Goal: Task Accomplishment & Management: Complete application form

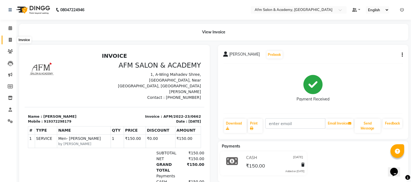
click at [11, 40] on icon at bounding box center [10, 40] width 3 height 4
select select "service"
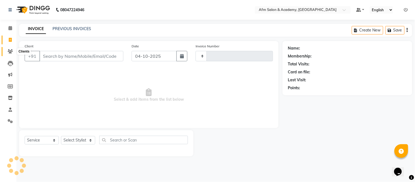
click at [9, 51] on icon at bounding box center [10, 51] width 5 height 4
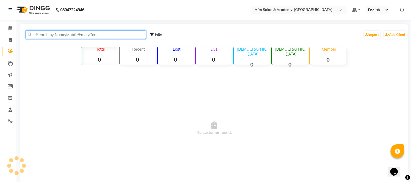
click at [64, 34] on input "text" at bounding box center [85, 34] width 120 height 8
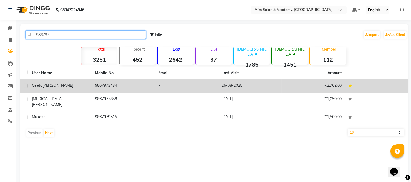
type input "986797"
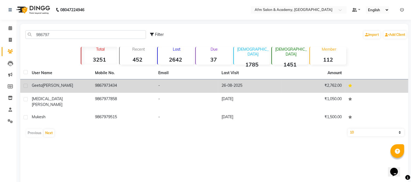
click at [73, 81] on td "Geeta Panchal" at bounding box center [59, 85] width 63 height 13
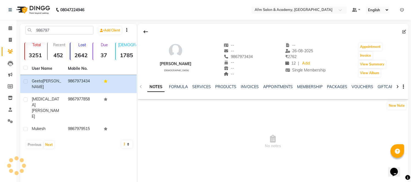
click at [305, 89] on div "MEMBERSHIP" at bounding box center [309, 87] width 25 height 6
click at [307, 86] on link "MEMBERSHIP" at bounding box center [309, 86] width 25 height 5
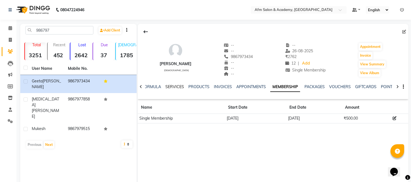
click at [173, 88] on link "SERVICES" at bounding box center [174, 86] width 19 height 5
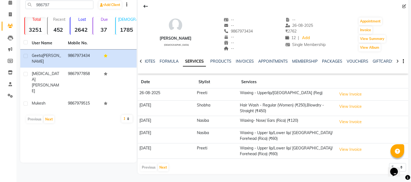
scroll to position [26, 0]
click at [162, 167] on button "Next" at bounding box center [163, 167] width 10 height 8
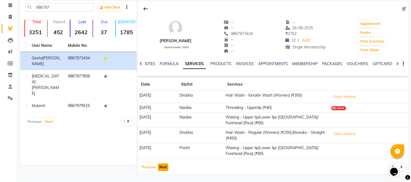
click at [162, 167] on button "Next" at bounding box center [163, 167] width 10 height 8
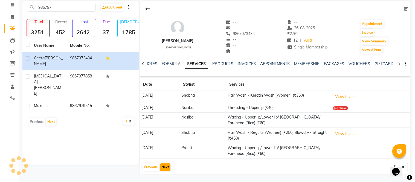
scroll to position [14, 0]
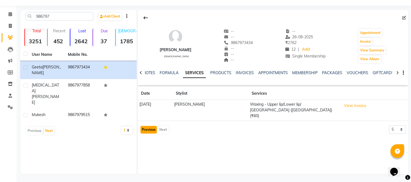
click at [146, 126] on button "Previous" at bounding box center [148, 130] width 16 height 8
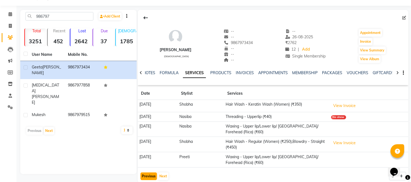
click at [149, 177] on button "Previous" at bounding box center [148, 176] width 16 height 8
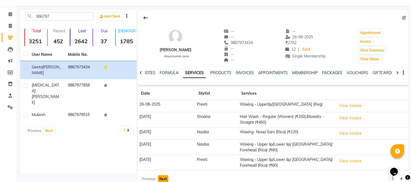
click at [162, 179] on button "Next" at bounding box center [163, 179] width 10 height 8
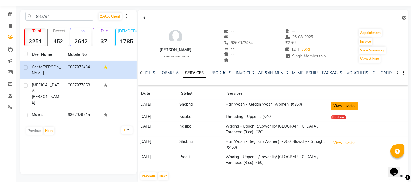
click at [357, 107] on button "View Invoice" at bounding box center [344, 106] width 27 height 8
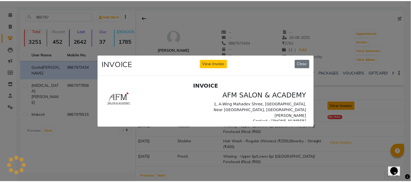
scroll to position [0, 0]
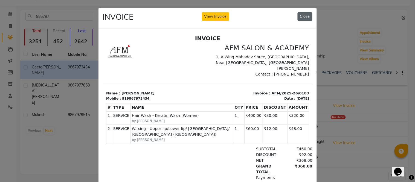
click at [304, 15] on button "Close" at bounding box center [305, 16] width 15 height 8
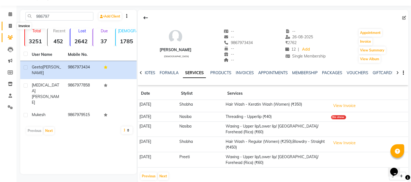
click at [9, 25] on icon at bounding box center [10, 26] width 3 height 4
select select "service"
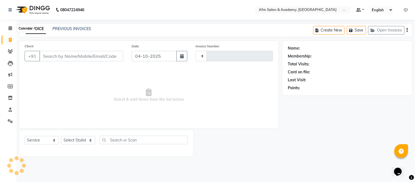
type input "1595"
select select "3437"
click at [11, 51] on icon at bounding box center [10, 51] width 5 height 4
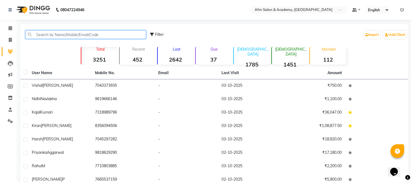
click at [89, 33] on input "text" at bounding box center [85, 34] width 120 height 8
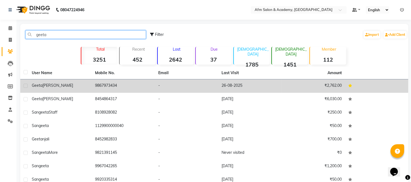
type input "geeta"
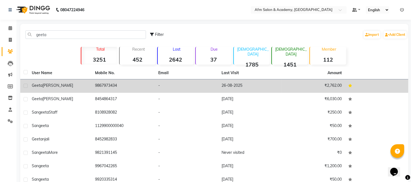
click at [99, 84] on td "9867973434" at bounding box center [123, 85] width 63 height 13
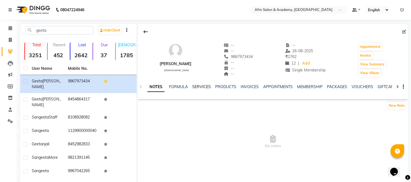
click at [203, 87] on link "SERVICES" at bounding box center [201, 86] width 19 height 5
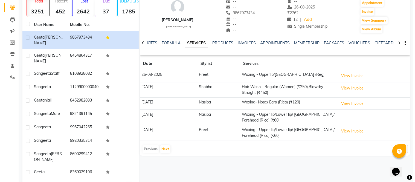
scroll to position [55, 0]
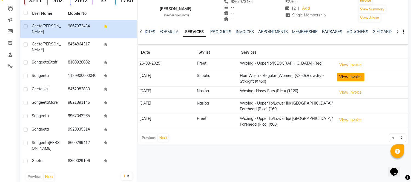
click at [350, 76] on button "View Invoice" at bounding box center [350, 77] width 27 height 8
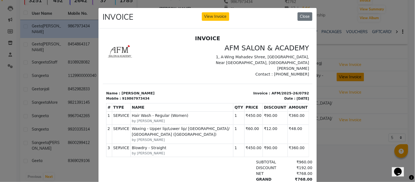
scroll to position [0, 0]
click at [304, 17] on button "Close" at bounding box center [305, 16] width 15 height 8
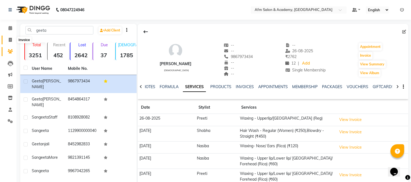
click at [7, 39] on span at bounding box center [10, 40] width 10 height 6
select select "service"
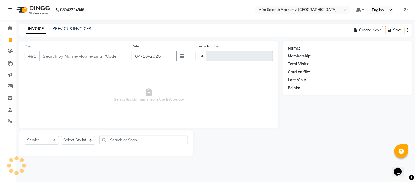
type input "1595"
select select "3437"
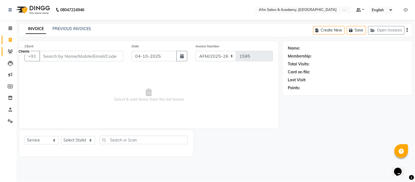
click at [9, 50] on icon at bounding box center [10, 51] width 5 height 4
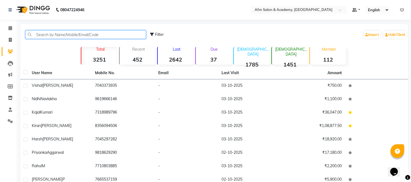
click at [97, 32] on input "text" at bounding box center [85, 34] width 120 height 8
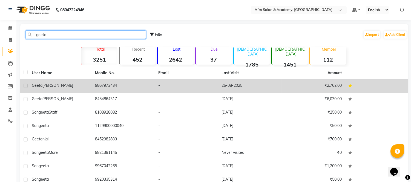
type input "geeta"
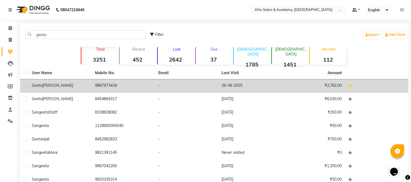
click at [92, 81] on td "9867973434" at bounding box center [123, 85] width 63 height 13
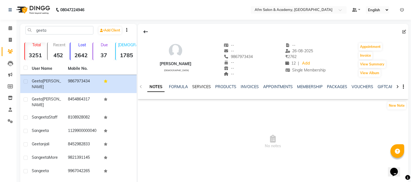
click at [203, 86] on link "SERVICES" at bounding box center [201, 86] width 19 height 5
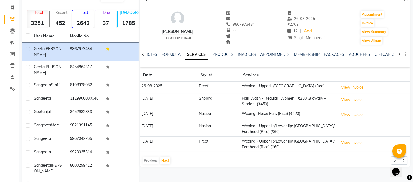
scroll to position [55, 0]
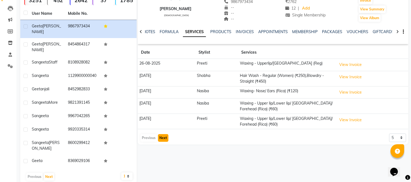
click at [160, 137] on button "Next" at bounding box center [163, 138] width 10 height 8
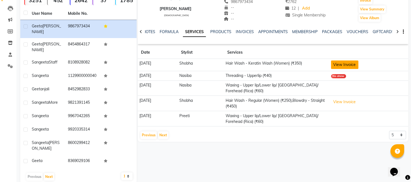
click at [358, 66] on button "View Invoice" at bounding box center [344, 64] width 27 height 8
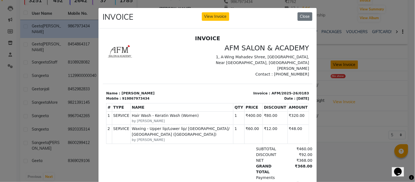
scroll to position [0, 0]
click at [300, 15] on button "Close" at bounding box center [305, 16] width 15 height 8
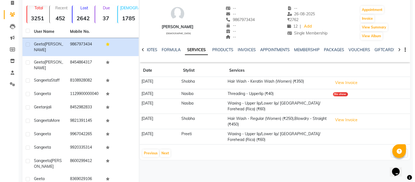
scroll to position [26, 0]
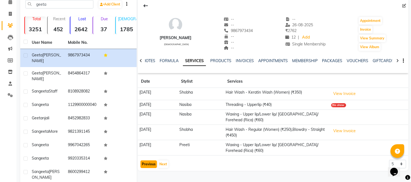
click at [150, 164] on button "Previous" at bounding box center [148, 164] width 16 height 8
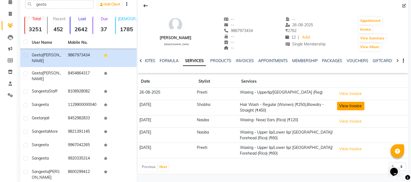
click at [350, 105] on button "View Invoice" at bounding box center [350, 106] width 27 height 8
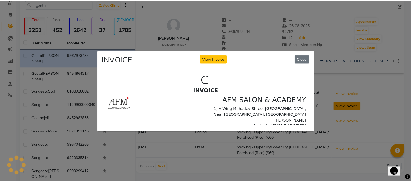
scroll to position [0, 0]
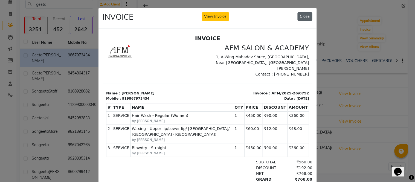
click at [303, 16] on button "Close" at bounding box center [305, 16] width 15 height 8
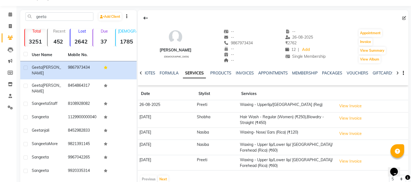
scroll to position [2, 0]
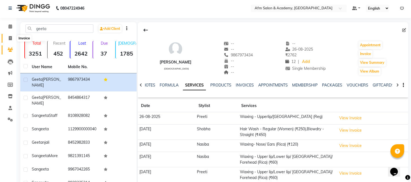
click at [10, 37] on icon at bounding box center [10, 38] width 3 height 4
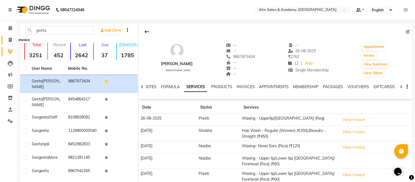
select select "service"
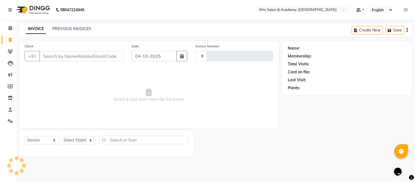
type input "1595"
select select "3437"
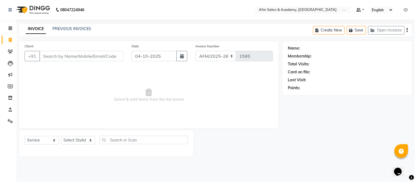
click at [56, 58] on input "Client" at bounding box center [81, 56] width 84 height 10
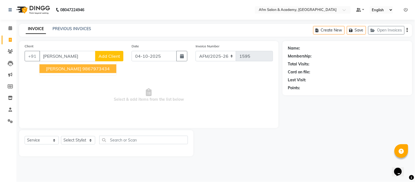
click at [76, 70] on button "Geeta Panchal 9867973434" at bounding box center [77, 68] width 77 height 9
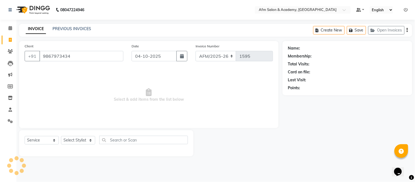
type input "9867973434"
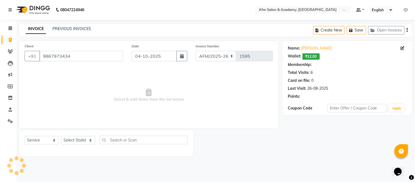
select select "2: Object"
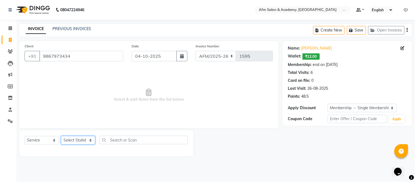
click at [89, 138] on select "Select Stylist AFM Akhil Akhil Khan Farman Khan Front Desk Harleen Latesh Mobin…" at bounding box center [78, 140] width 34 height 8
select select "45538"
click at [61, 136] on select "Select Stylist AFM Akhil Akhil Khan Farman Khan Front Desk Harleen Latesh Mobin…" at bounding box center [78, 140] width 34 height 8
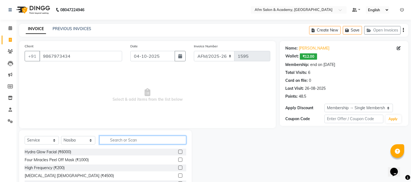
click at [125, 140] on input "text" at bounding box center [142, 140] width 87 height 8
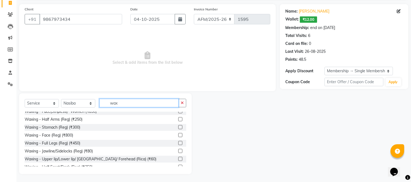
scroll to position [109, 0]
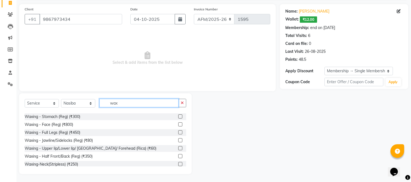
type input "wax"
click at [178, 148] on label at bounding box center [180, 148] width 4 height 4
click at [178, 148] on input "checkbox" at bounding box center [180, 149] width 4 height 4
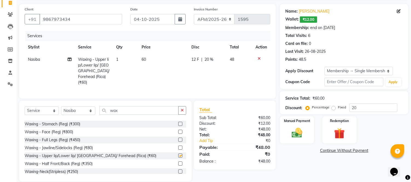
checkbox input "false"
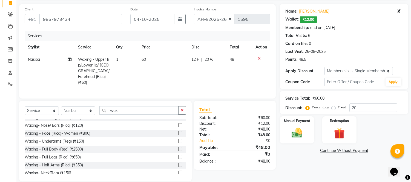
scroll to position [0, 0]
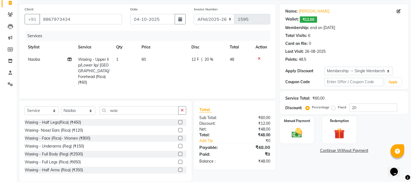
click at [178, 129] on label at bounding box center [180, 130] width 4 height 4
click at [178, 129] on input "checkbox" at bounding box center [180, 131] width 4 height 4
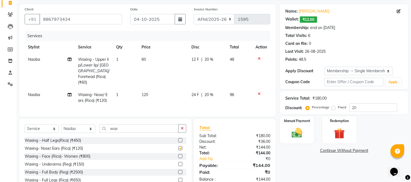
checkbox input "false"
click at [149, 89] on td "120" at bounding box center [163, 98] width 50 height 18
select select "45538"
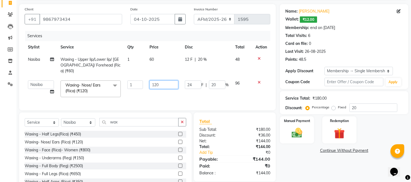
click at [162, 80] on input "120" at bounding box center [163, 84] width 29 height 8
type input "1"
type input "60"
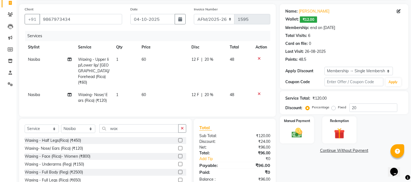
click at [191, 91] on td "12 F | 20 %" at bounding box center [207, 98] width 38 height 18
select select "45538"
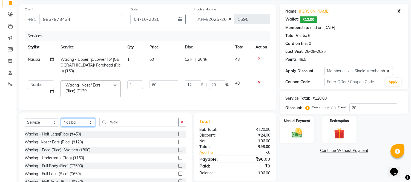
click at [91, 120] on select "Select Stylist AFM Akhil Akhil Khan Farman Khan Front Desk Harleen Latesh Mobin…" at bounding box center [78, 122] width 34 height 8
select select "77676"
click at [61, 118] on select "Select Stylist AFM Akhil Akhil Khan Farman Khan Front Desk Harleen Latesh Mobin…" at bounding box center [78, 122] width 34 height 8
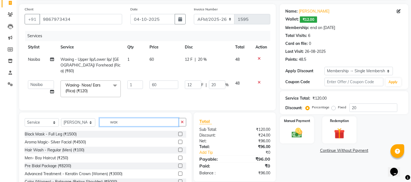
click at [124, 120] on input "wax" at bounding box center [138, 122] width 79 height 8
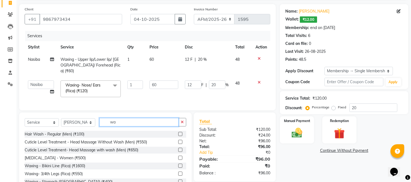
type input "w"
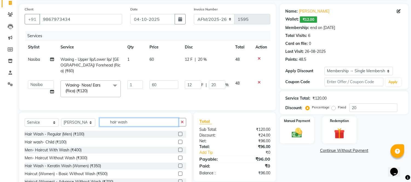
type input "hair wash"
click at [178, 165] on label at bounding box center [180, 166] width 4 height 4
click at [178, 165] on input "checkbox" at bounding box center [180, 166] width 4 height 4
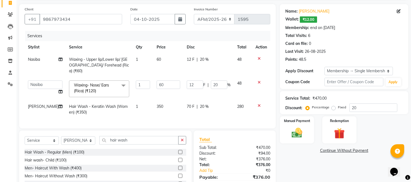
checkbox input "false"
click at [157, 104] on span "350" at bounding box center [160, 106] width 7 height 5
select select "77676"
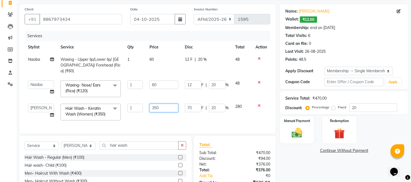
click at [154, 104] on input "350" at bounding box center [163, 108] width 29 height 8
type input "450"
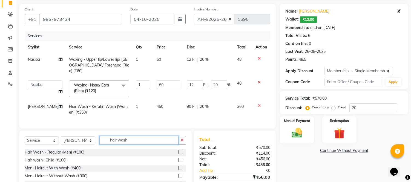
click at [143, 143] on input "hair wash" at bounding box center [138, 140] width 79 height 8
type input "h"
type input "blo"
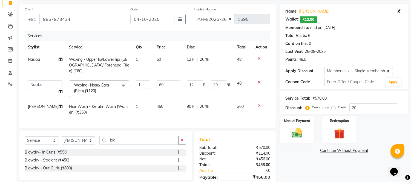
click at [181, 159] on label at bounding box center [180, 160] width 4 height 4
click at [181, 159] on input "checkbox" at bounding box center [180, 160] width 4 height 4
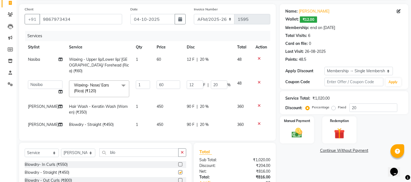
checkbox input "false"
click at [137, 151] on input "blo" at bounding box center [138, 152] width 79 height 8
type input "b"
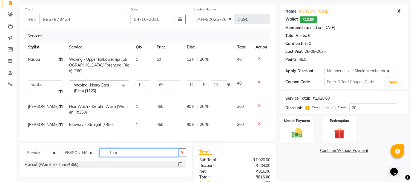
type input "trim"
click at [180, 164] on label at bounding box center [180, 164] width 4 height 4
click at [180, 164] on input "checkbox" at bounding box center [180, 165] width 4 height 4
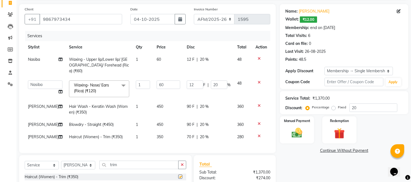
checkbox input "false"
click at [308, 172] on div "Name: Geeta Panchal Wallet: ₹12.00 Membership: end on 06-04-2026 Total Visits: …" at bounding box center [346, 114] width 132 height 220
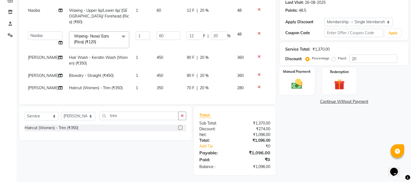
click at [300, 88] on img at bounding box center [297, 84] width 18 height 13
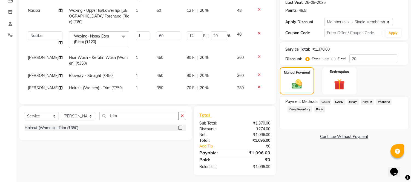
click at [352, 102] on span "GPay" at bounding box center [352, 102] width 11 height 6
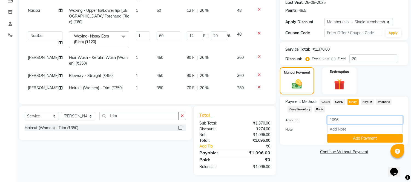
click at [344, 116] on input "1096" at bounding box center [365, 120] width 76 height 8
type input "1"
type input "816"
click at [352, 138] on button "Add Payment" at bounding box center [365, 138] width 76 height 8
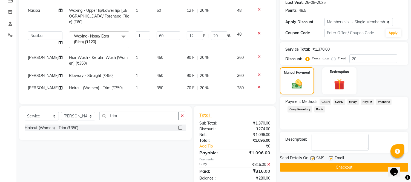
click at [327, 101] on span "CASH" at bounding box center [325, 102] width 12 height 6
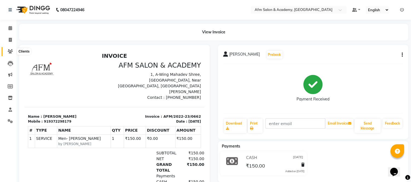
click at [9, 50] on icon at bounding box center [10, 51] width 5 height 4
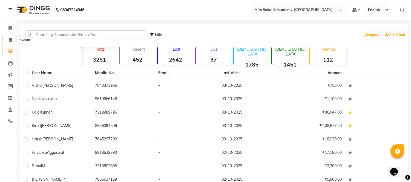
click at [10, 42] on icon at bounding box center [10, 40] width 3 height 4
select select "service"
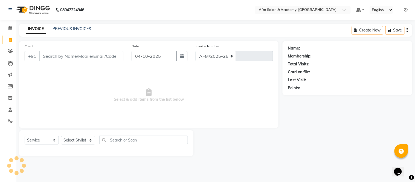
select select "3437"
type input "1595"
click at [181, 55] on icon "button" at bounding box center [182, 56] width 4 height 4
select select "10"
select select "2025"
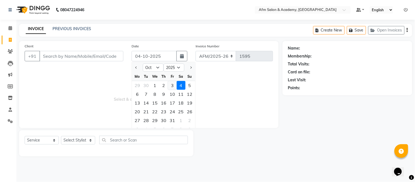
click at [175, 83] on div "3" at bounding box center [172, 85] width 9 height 9
type input "03-10-2025"
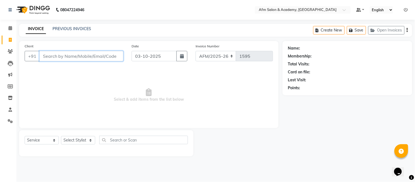
click at [73, 58] on input "Client" at bounding box center [81, 56] width 84 height 10
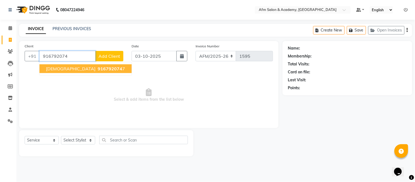
click at [98, 67] on span "916792074" at bounding box center [110, 68] width 25 height 5
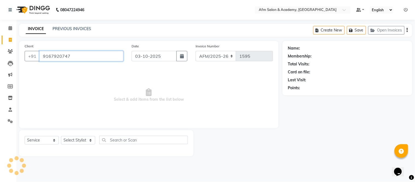
type input "9167920747"
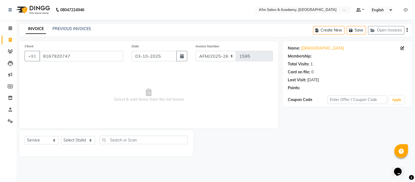
select select "1: Object"
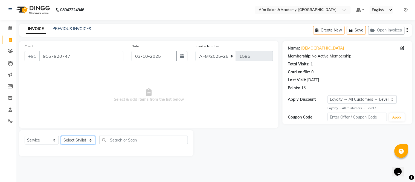
click at [83, 142] on select "Select Stylist AFM Akhil Akhil Khan Farman Khan Front Desk Harleen Latesh Mobin…" at bounding box center [78, 140] width 34 height 8
select select "14109"
click at [61, 136] on select "Select Stylist AFM Akhil Akhil Khan Farman Khan Front Desk Harleen Latesh Mobin…" at bounding box center [78, 140] width 34 height 8
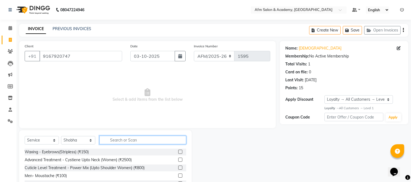
click at [119, 140] on input "text" at bounding box center [142, 140] width 87 height 8
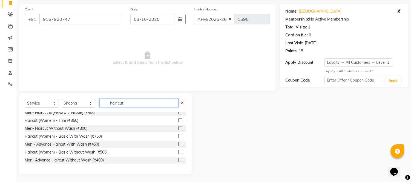
scroll to position [24, 0]
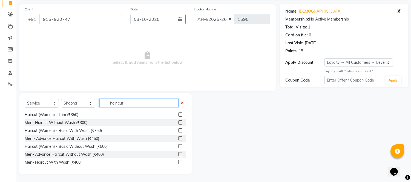
type input "hair cut"
click at [178, 153] on label at bounding box center [180, 154] width 4 height 4
click at [178, 153] on input "checkbox" at bounding box center [180, 155] width 4 height 4
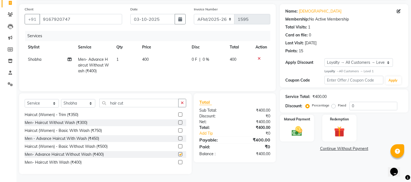
checkbox input "false"
click at [300, 133] on img at bounding box center [297, 131] width 18 height 13
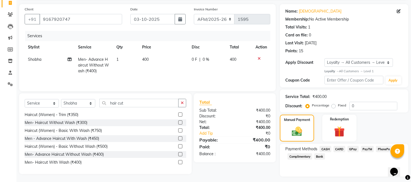
click at [351, 148] on span "GPay" at bounding box center [352, 149] width 11 height 6
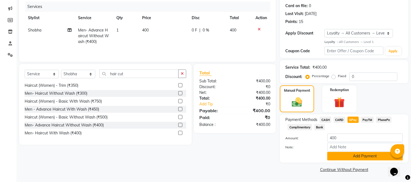
click at [359, 157] on button "Add Payment" at bounding box center [365, 156] width 76 height 8
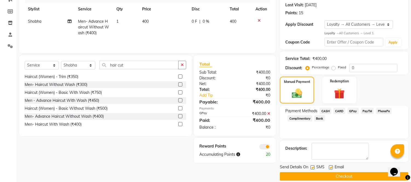
scroll to position [82, 0]
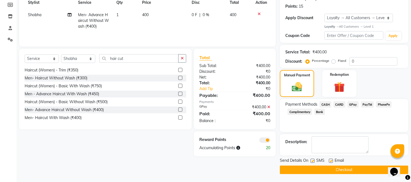
click at [355, 171] on button "Checkout" at bounding box center [344, 170] width 128 height 8
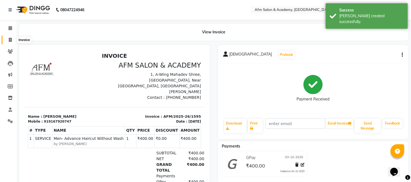
click at [9, 38] on icon at bounding box center [10, 40] width 3 height 4
select select "service"
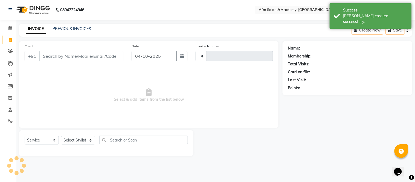
type input "1596"
select select "3437"
click at [181, 55] on icon "button" at bounding box center [182, 56] width 4 height 4
select select "10"
select select "2025"
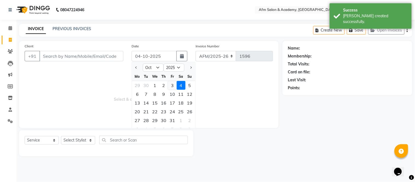
click at [172, 85] on div "3" at bounding box center [172, 85] width 9 height 9
type input "03-10-2025"
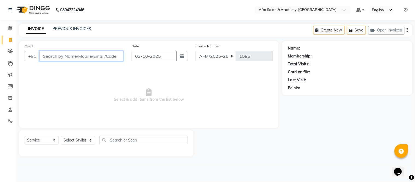
click at [52, 52] on input "Client" at bounding box center [81, 56] width 84 height 10
type input "9029601188"
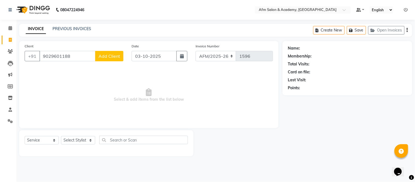
click at [107, 54] on span "Add Client" at bounding box center [110, 55] width 22 height 5
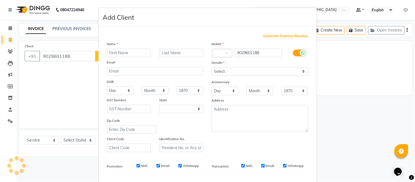
select select "22"
type input "Akshy"
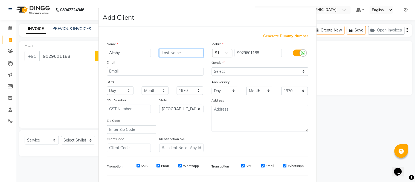
click at [184, 53] on input "text" at bounding box center [181, 53] width 44 height 8
type input "Karvir"
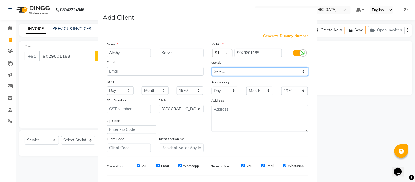
click at [301, 71] on select "Select Male Female Other Prefer Not To Say" at bounding box center [260, 71] width 97 height 8
select select "[DEMOGRAPHIC_DATA]"
click at [212, 67] on select "Select Male Female Other Prefer Not To Say" at bounding box center [260, 71] width 97 height 8
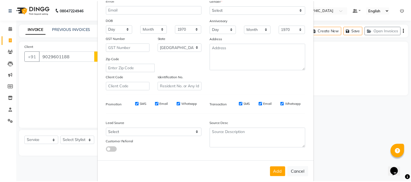
scroll to position [71, 0]
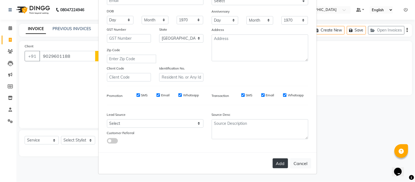
click at [281, 163] on button "Add" at bounding box center [280, 163] width 15 height 10
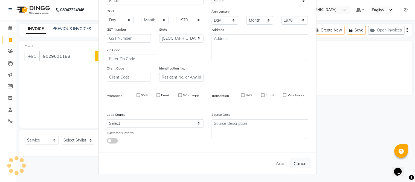
select select
select select "null"
select select
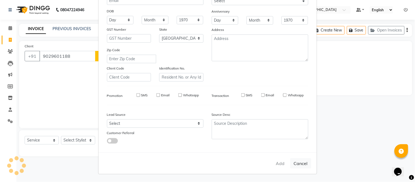
select select
checkbox input "false"
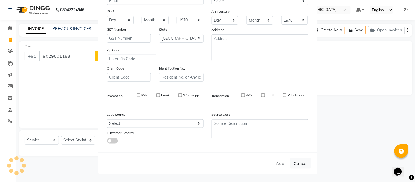
checkbox input "false"
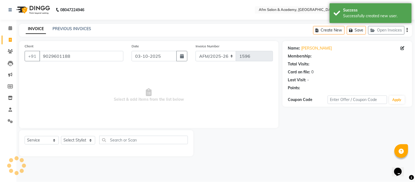
select select "1: Object"
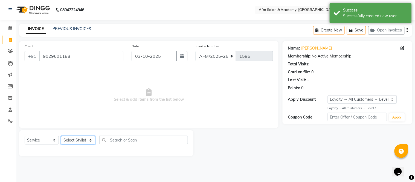
click at [88, 136] on select "Select Stylist AFM Akhil Akhil Khan Farman Khan Front Desk Harleen Latesh Mobin…" at bounding box center [78, 140] width 34 height 8
select select "77676"
click at [61, 136] on select "Select Stylist AFM Akhil Akhil Khan Farman Khan Front Desk Harleen Latesh Mobin…" at bounding box center [78, 140] width 34 height 8
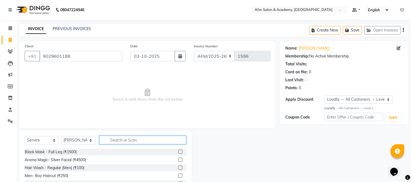
click at [132, 143] on input "text" at bounding box center [142, 140] width 87 height 8
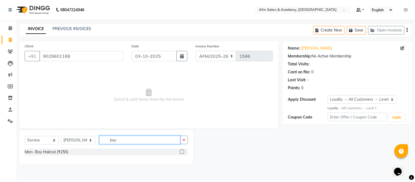
type input "boy"
click at [183, 151] on label at bounding box center [182, 152] width 4 height 4
click at [183, 151] on input "checkbox" at bounding box center [182, 152] width 4 height 4
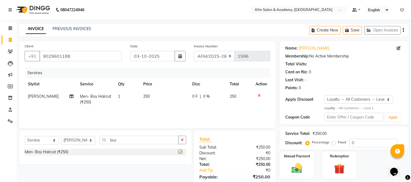
checkbox input "false"
click at [129, 140] on input "boy" at bounding box center [138, 140] width 79 height 8
type input "b"
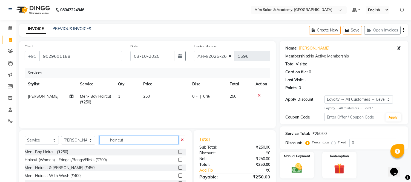
type input "hair cut"
click at [178, 168] on label at bounding box center [180, 168] width 4 height 4
click at [178, 168] on input "checkbox" at bounding box center [180, 168] width 4 height 4
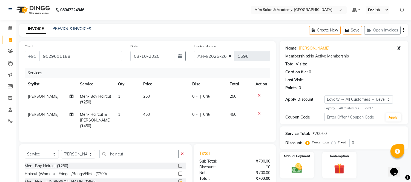
checkbox input "false"
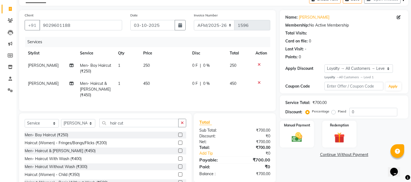
scroll to position [50, 0]
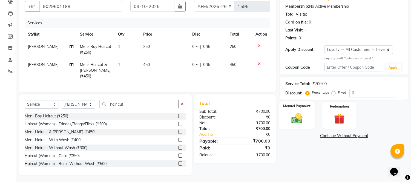
click at [296, 108] on div "Manual Payment" at bounding box center [297, 115] width 36 height 28
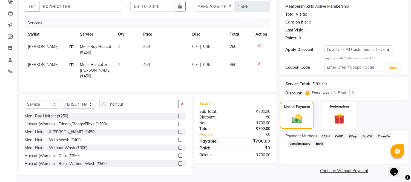
click at [355, 136] on span "GPay" at bounding box center [352, 136] width 11 height 6
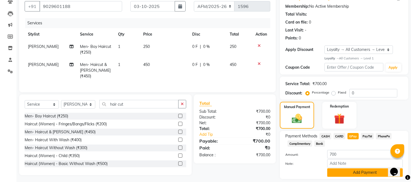
click at [363, 173] on button "Add Payment" at bounding box center [365, 172] width 76 height 8
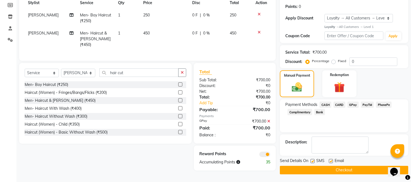
scroll to position [82, 0]
click at [355, 169] on button "Checkout" at bounding box center [344, 170] width 128 height 8
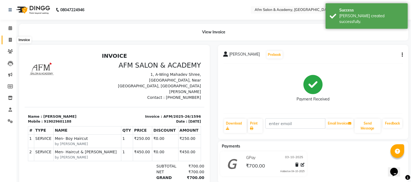
click at [9, 42] on icon at bounding box center [10, 40] width 3 height 4
select select "service"
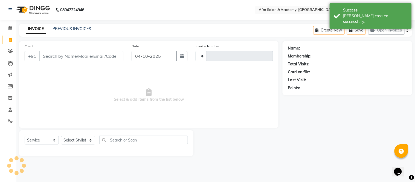
type input "1597"
select select "3437"
click at [180, 56] on button "button" at bounding box center [181, 56] width 11 height 10
select select "10"
select select "2025"
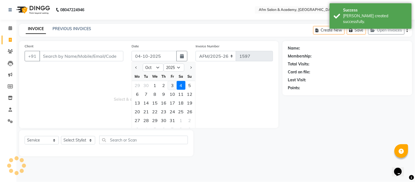
click at [170, 83] on div "3" at bounding box center [172, 85] width 9 height 9
type input "03-10-2025"
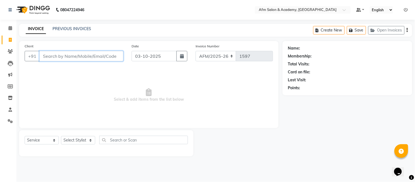
click at [69, 56] on input "Client" at bounding box center [81, 56] width 84 height 10
type input "9602073562"
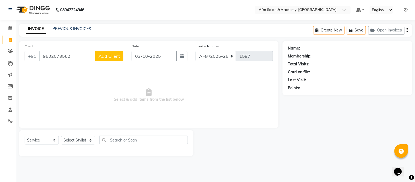
click at [102, 59] on button "Add Client" at bounding box center [109, 56] width 28 height 10
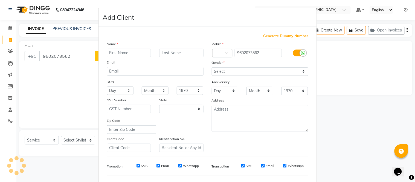
select select "22"
type input "Sumit{ridde}"
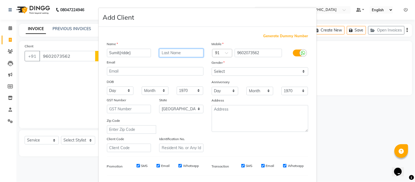
click at [173, 51] on input "text" at bounding box center [181, 53] width 44 height 8
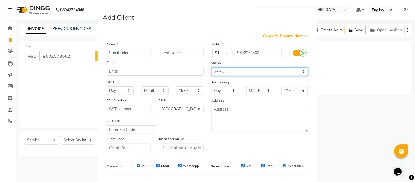
click at [295, 69] on select "Select Male Female Other Prefer Not To Say" at bounding box center [260, 71] width 97 height 8
select select "[DEMOGRAPHIC_DATA]"
click at [212, 67] on select "Select Male Female Other Prefer Not To Say" at bounding box center [260, 71] width 97 height 8
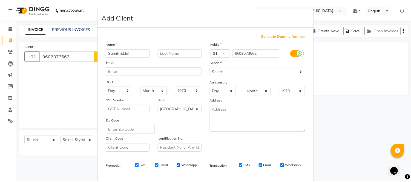
scroll to position [71, 0]
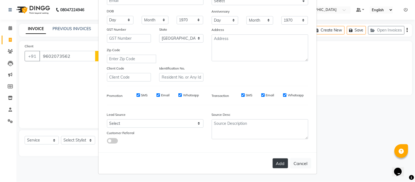
click at [281, 166] on button "Add" at bounding box center [280, 163] width 15 height 10
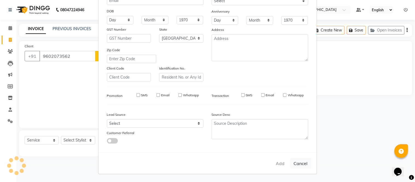
select select
select select "null"
select select
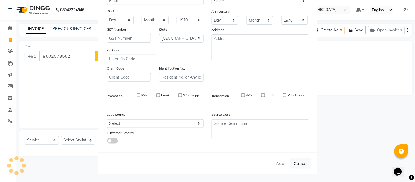
select select
checkbox input "false"
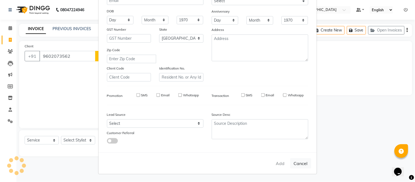
checkbox input "false"
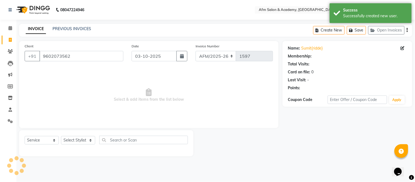
select select "1: Object"
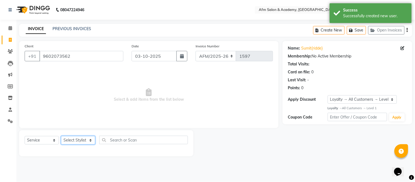
click at [89, 139] on select "Select Stylist AFM Akhil Akhil Khan Farman Khan Front Desk Harleen Latesh Mobin…" at bounding box center [78, 140] width 34 height 8
select select "77676"
click at [61, 136] on select "Select Stylist AFM Akhil Akhil Khan Farman Khan Front Desk Harleen Latesh Mobin…" at bounding box center [78, 140] width 34 height 8
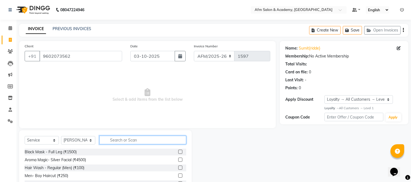
click at [123, 140] on input "text" at bounding box center [142, 140] width 87 height 8
type input "hair cut"
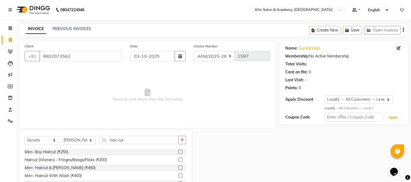
click at [178, 166] on label at bounding box center [180, 168] width 4 height 4
click at [178, 166] on input "checkbox" at bounding box center [180, 168] width 4 height 4
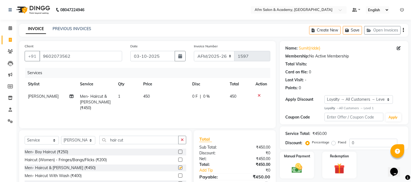
checkbox input "false"
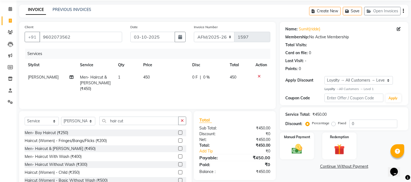
scroll to position [37, 0]
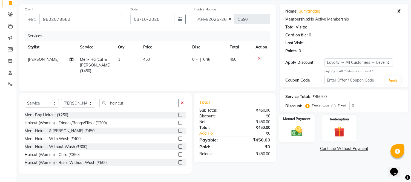
click at [290, 138] on div "Manual Payment" at bounding box center [297, 128] width 36 height 28
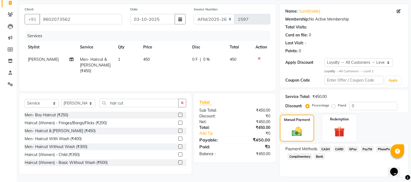
click at [325, 148] on span "CASH" at bounding box center [325, 149] width 12 height 6
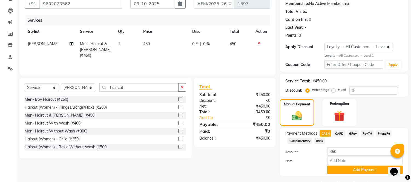
scroll to position [66, 0]
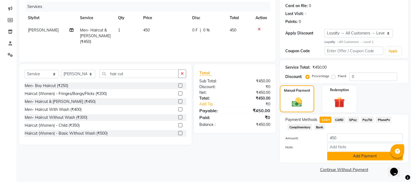
click at [359, 157] on button "Add Payment" at bounding box center [365, 156] width 76 height 8
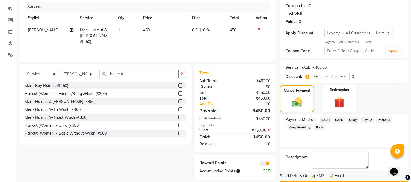
scroll to position [82, 0]
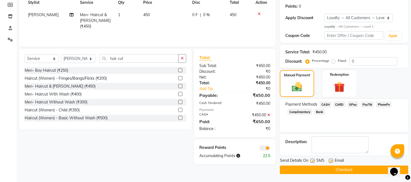
click at [376, 171] on button "Checkout" at bounding box center [344, 170] width 128 height 8
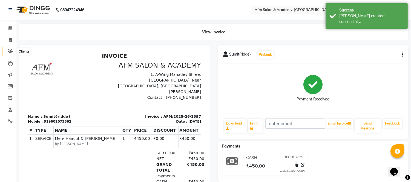
click at [9, 51] on icon at bounding box center [10, 51] width 5 height 4
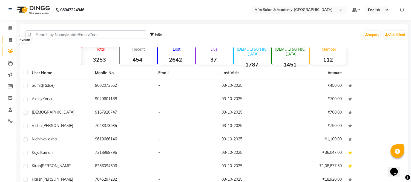
click at [9, 37] on span at bounding box center [10, 40] width 10 height 6
select select "service"
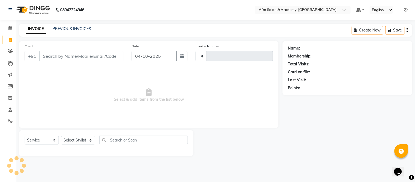
type input "1598"
select select "3437"
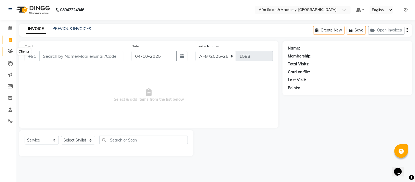
click at [10, 50] on icon at bounding box center [10, 51] width 5 height 4
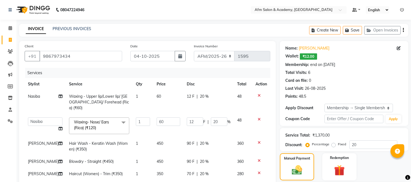
select select "45538"
select select "service"
select select "77676"
select select "2: Object"
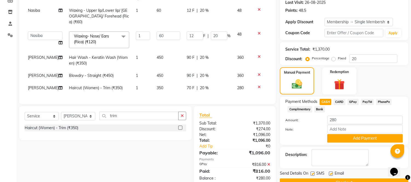
scroll to position [117, 0]
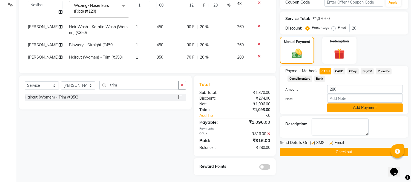
click at [373, 107] on button "Add Payment" at bounding box center [365, 107] width 76 height 8
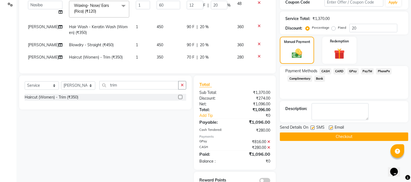
click at [355, 137] on button "Checkout" at bounding box center [344, 136] width 128 height 8
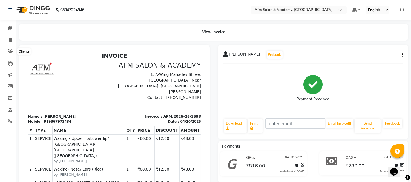
click at [8, 50] on icon at bounding box center [10, 51] width 5 height 4
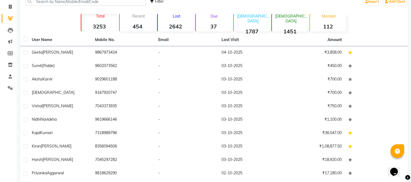
scroll to position [55, 0]
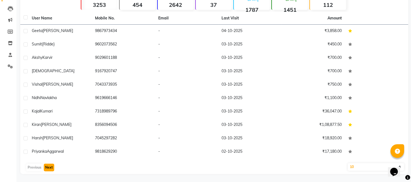
click at [48, 169] on button "Next" at bounding box center [49, 168] width 10 height 8
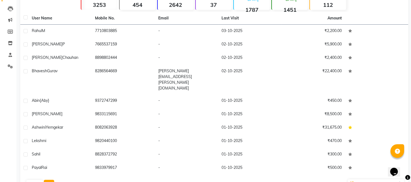
click at [48, 180] on button "Next" at bounding box center [49, 184] width 10 height 8
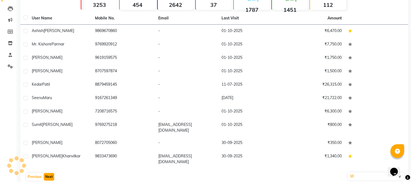
click at [48, 173] on button "Next" at bounding box center [49, 177] width 10 height 8
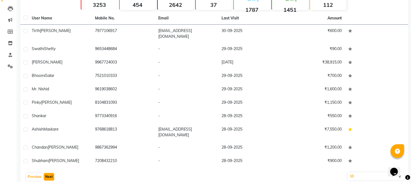
click at [48, 173] on button "Next" at bounding box center [49, 177] width 10 height 8
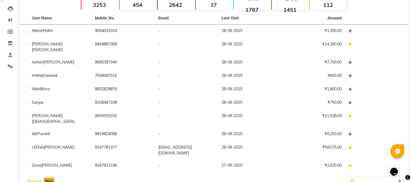
click at [48, 178] on button "Next" at bounding box center [49, 182] width 10 height 8
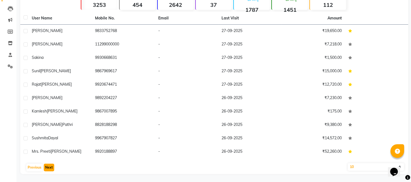
click at [48, 169] on button "Next" at bounding box center [49, 168] width 10 height 8
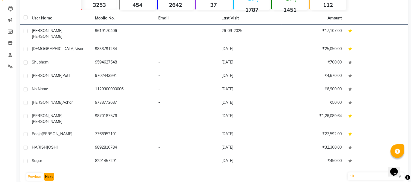
click at [48, 173] on button "Next" at bounding box center [49, 177] width 10 height 8
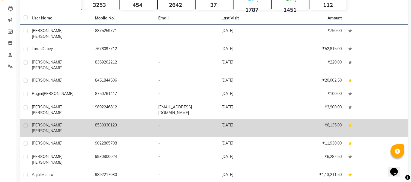
click at [65, 122] on div "[PERSON_NAME]" at bounding box center [60, 127] width 57 height 11
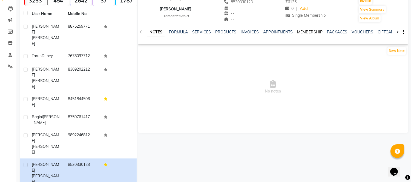
click at [311, 33] on link "MEMBERSHIP" at bounding box center [309, 32] width 25 height 5
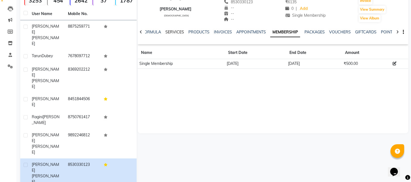
click at [174, 33] on link "SERVICES" at bounding box center [174, 32] width 19 height 5
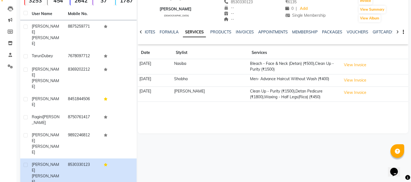
scroll to position [42, 0]
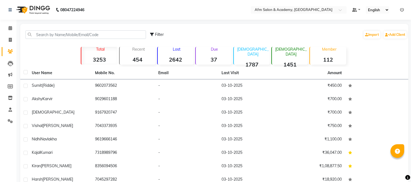
click at [43, 38] on input "text" at bounding box center [85, 34] width 120 height 8
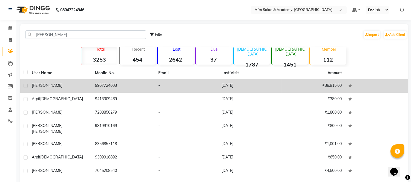
type input "arpit"
click at [105, 83] on td "9967724003" at bounding box center [123, 85] width 63 height 13
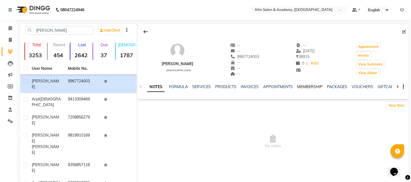
click at [299, 86] on link "MEMBERSHIP" at bounding box center [309, 86] width 25 height 5
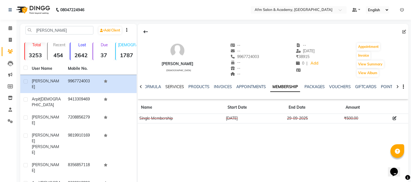
click at [180, 84] on link "SERVICES" at bounding box center [174, 86] width 19 height 5
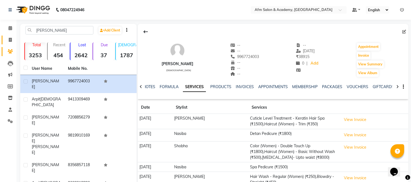
click at [10, 43] on link "Invoice" at bounding box center [8, 40] width 13 height 9
select select "service"
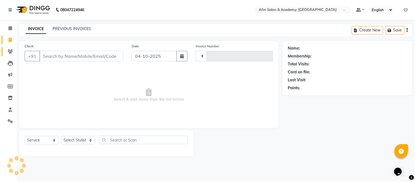
type input "1599"
select select "3437"
click at [12, 54] on span at bounding box center [10, 51] width 10 height 6
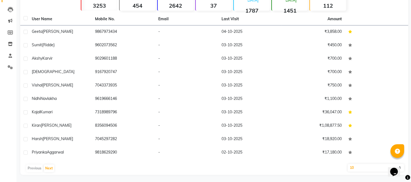
scroll to position [55, 0]
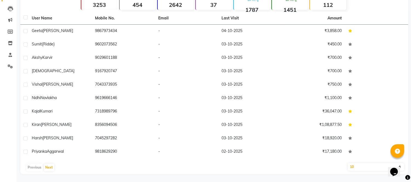
click at [43, 167] on div "Previous Next" at bounding box center [213, 167] width 383 height 9
click at [49, 168] on button "Next" at bounding box center [49, 168] width 10 height 8
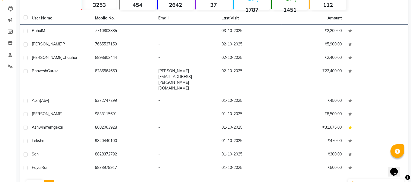
click at [49, 180] on button "Next" at bounding box center [49, 184] width 10 height 8
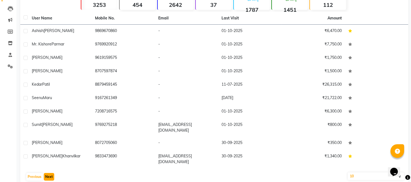
click at [49, 173] on button "Next" at bounding box center [49, 177] width 10 height 8
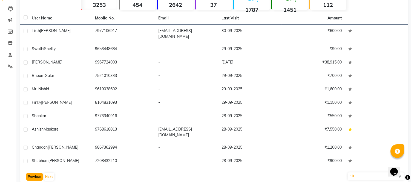
click at [36, 174] on button "Previous" at bounding box center [34, 177] width 16 height 8
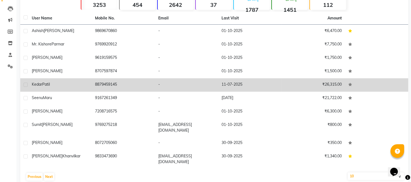
click at [86, 85] on div "Kedar Patil" at bounding box center [60, 85] width 57 height 6
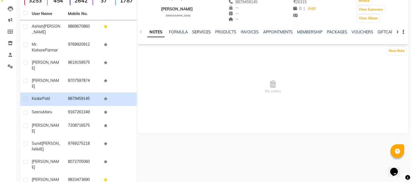
click at [206, 31] on link "SERVICES" at bounding box center [201, 32] width 19 height 5
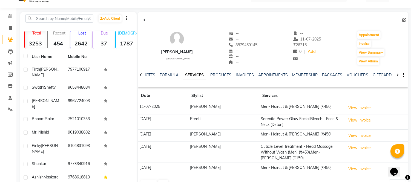
scroll to position [6, 0]
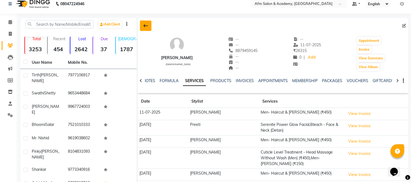
click at [143, 24] on icon at bounding box center [145, 26] width 4 height 4
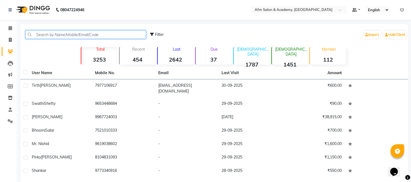
click at [121, 34] on input "text" at bounding box center [85, 34] width 120 height 8
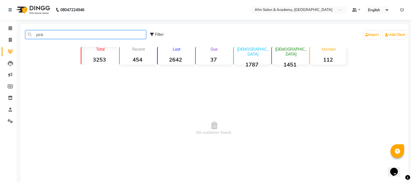
click at [78, 31] on input "pink" at bounding box center [85, 34] width 120 height 8
type input "p"
type input "7877810"
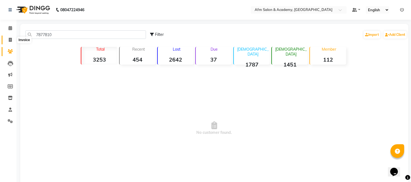
click at [6, 40] on span at bounding box center [10, 40] width 10 height 6
select select "service"
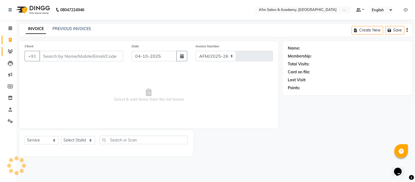
select select "3437"
type input "1599"
click at [8, 51] on icon at bounding box center [10, 51] width 5 height 4
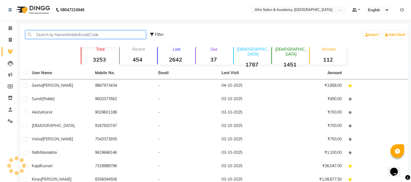
click at [56, 35] on input "text" at bounding box center [85, 34] width 120 height 8
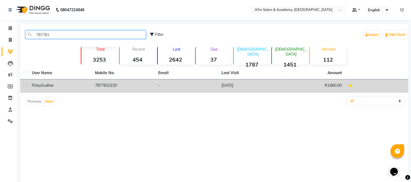
type input "787781"
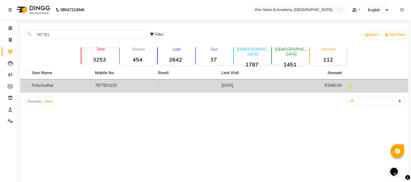
click at [54, 92] on td "Pinky Sudhar" at bounding box center [59, 85] width 63 height 13
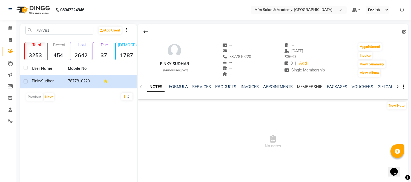
click at [311, 88] on link "MEMBERSHIP" at bounding box center [309, 86] width 25 height 5
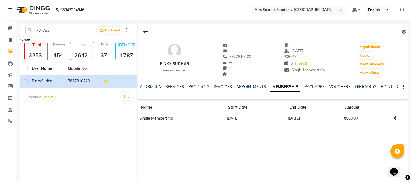
click at [10, 40] on icon at bounding box center [10, 40] width 3 height 4
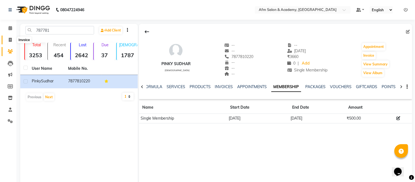
select select "service"
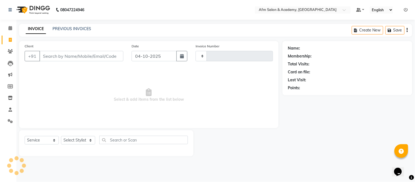
type input "1599"
select select "3437"
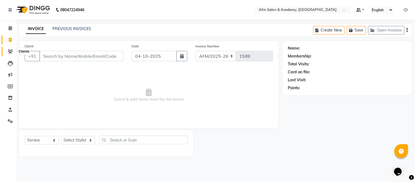
click at [9, 49] on icon at bounding box center [10, 51] width 5 height 4
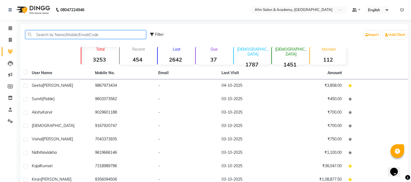
click at [51, 36] on input "text" at bounding box center [85, 34] width 120 height 8
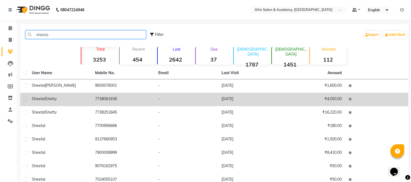
type input "sheeta"
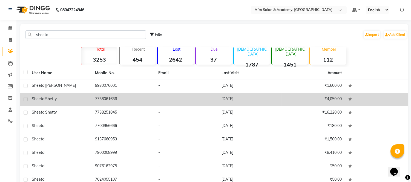
click at [57, 97] on span "Shetty" at bounding box center [50, 98] width 11 height 5
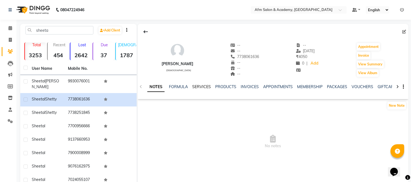
click at [206, 86] on link "SERVICES" at bounding box center [201, 86] width 19 height 5
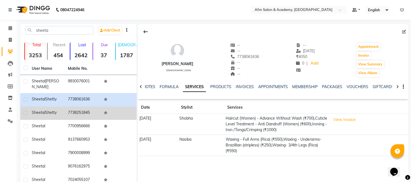
click at [98, 109] on td "7738251845" at bounding box center [83, 112] width 36 height 13
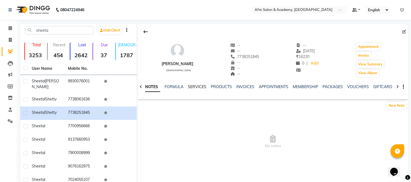
click at [199, 87] on link "SERVICES" at bounding box center [197, 86] width 19 height 5
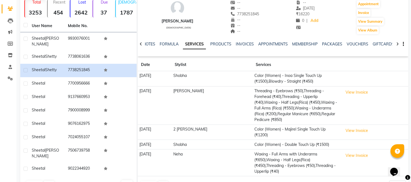
scroll to position [66, 0]
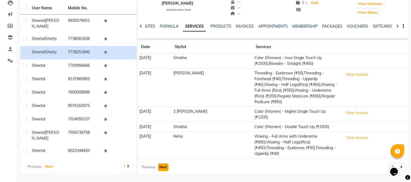
click at [161, 169] on button "Next" at bounding box center [163, 167] width 10 height 8
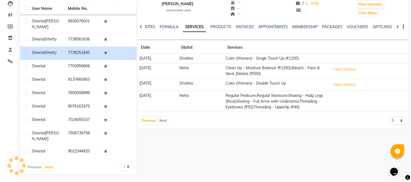
scroll to position [55, 0]
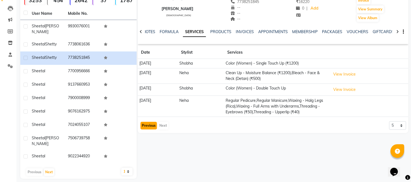
click at [149, 129] on button "Previous" at bounding box center [148, 126] width 16 height 8
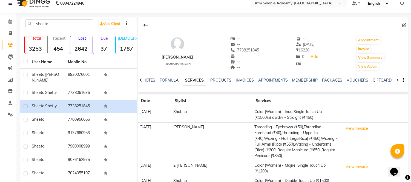
scroll to position [0, 0]
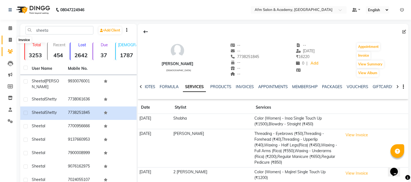
click at [10, 43] on span at bounding box center [10, 40] width 10 height 6
select select "service"
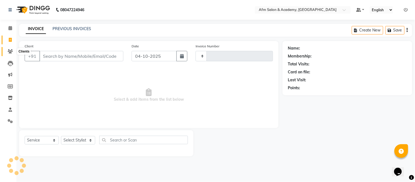
type input "1599"
click at [8, 51] on icon at bounding box center [10, 51] width 5 height 4
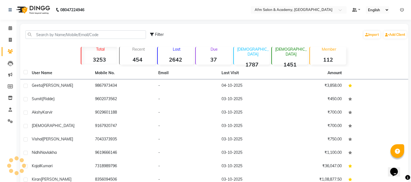
scroll to position [55, 0]
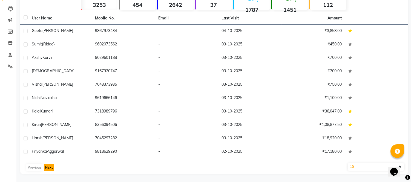
click at [48, 166] on button "Next" at bounding box center [49, 168] width 10 height 8
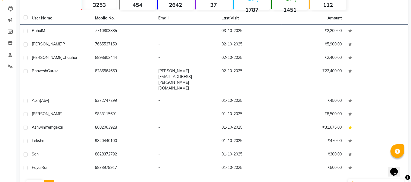
click at [48, 180] on button "Next" at bounding box center [49, 184] width 10 height 8
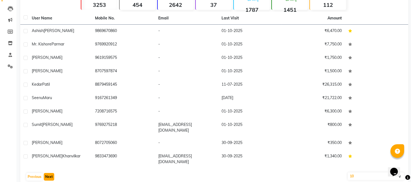
click at [48, 173] on button "Next" at bounding box center [49, 177] width 10 height 8
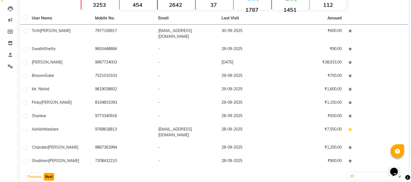
click at [50, 173] on button "Next" at bounding box center [49, 177] width 10 height 8
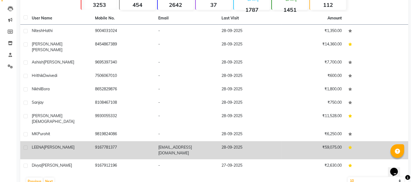
click at [66, 144] on div "LEENA SHARMA" at bounding box center [60, 147] width 57 height 6
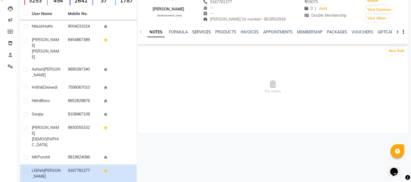
click at [203, 31] on link "SERVICES" at bounding box center [201, 32] width 19 height 5
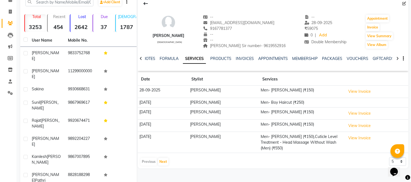
scroll to position [26, 0]
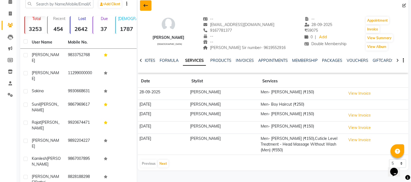
click at [149, 5] on button at bounding box center [145, 5] width 11 height 10
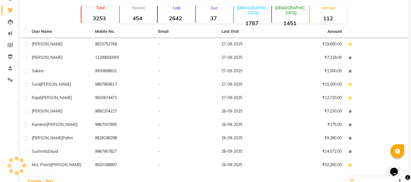
scroll to position [55, 0]
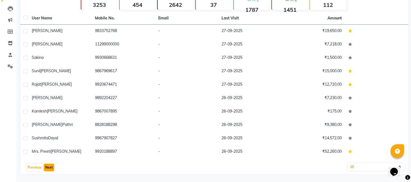
click at [51, 168] on button "Next" at bounding box center [49, 168] width 10 height 8
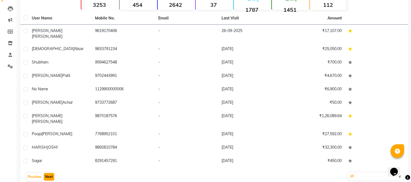
click at [51, 173] on button "Next" at bounding box center [49, 177] width 10 height 8
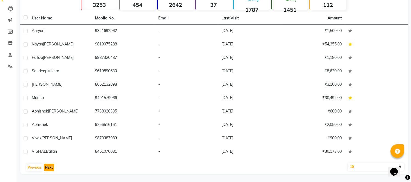
click at [51, 168] on button "Next" at bounding box center [49, 168] width 10 height 8
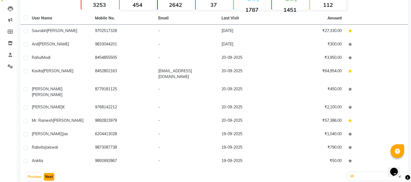
click at [51, 173] on button "Next" at bounding box center [49, 177] width 10 height 8
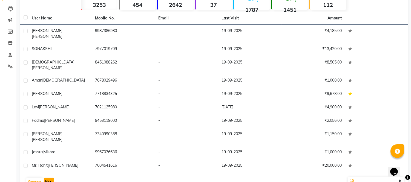
click at [51, 178] on button "Next" at bounding box center [49, 182] width 10 height 8
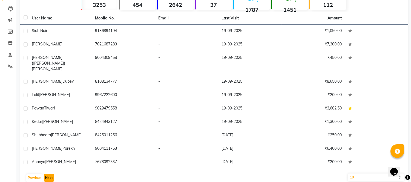
click at [51, 174] on button "Next" at bounding box center [49, 178] width 10 height 8
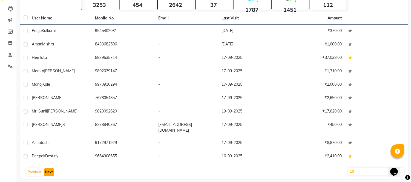
click at [51, 168] on button "Next" at bounding box center [49, 172] width 10 height 8
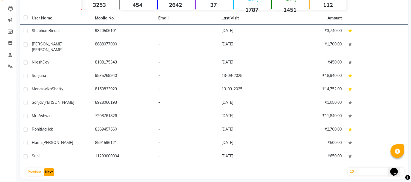
click at [48, 168] on button "Next" at bounding box center [49, 172] width 10 height 8
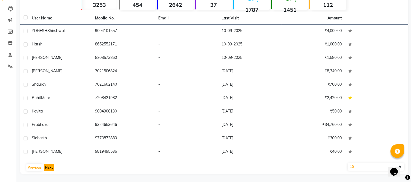
click at [48, 168] on button "Next" at bounding box center [49, 168] width 10 height 8
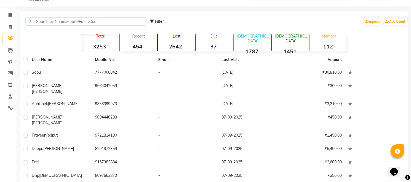
scroll to position [0, 0]
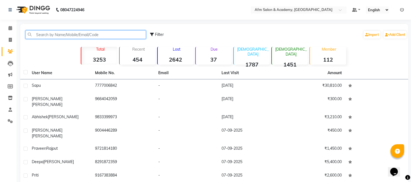
click at [39, 36] on input "text" at bounding box center [85, 34] width 120 height 8
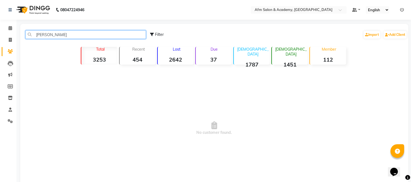
click at [53, 34] on input "anita" at bounding box center [85, 34] width 120 height 8
click at [53, 34] on input "ankita" at bounding box center [85, 34] width 120 height 8
type input "a"
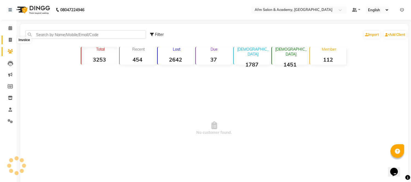
click at [9, 41] on icon at bounding box center [10, 40] width 3 height 4
select select "service"
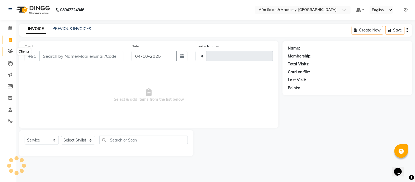
click at [9, 49] on icon at bounding box center [10, 51] width 5 height 4
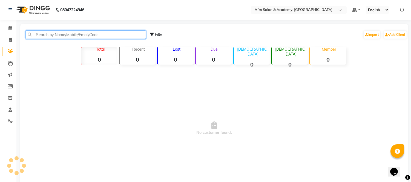
click at [60, 37] on input "text" at bounding box center [85, 34] width 120 height 8
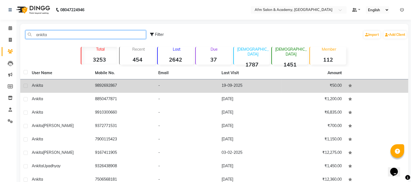
type input "ankita"
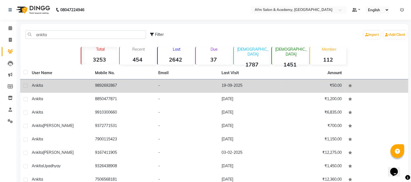
click at [66, 80] on td "Ankita" at bounding box center [59, 85] width 63 height 13
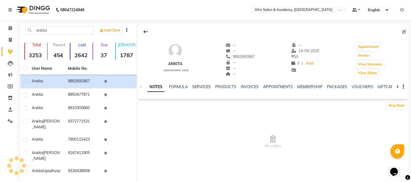
click at [206, 86] on link "SERVICES" at bounding box center [201, 86] width 19 height 5
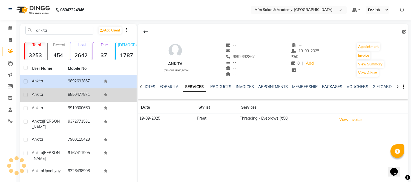
click at [94, 90] on td "8850477871" at bounding box center [83, 94] width 36 height 13
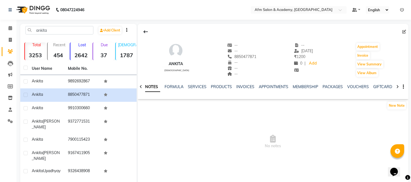
click at [196, 89] on div "SERVICES" at bounding box center [197, 87] width 19 height 6
click at [195, 86] on link "SERVICES" at bounding box center [197, 86] width 19 height 5
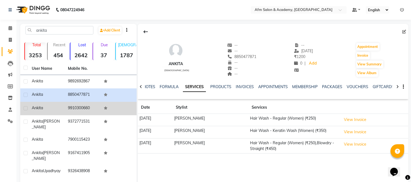
click at [107, 103] on td at bounding box center [118, 108] width 36 height 13
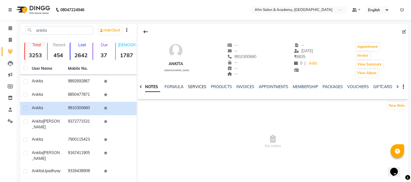
click at [196, 88] on link "SERVICES" at bounding box center [197, 86] width 19 height 5
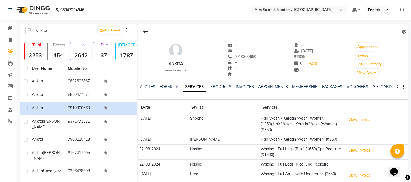
scroll to position [59, 0]
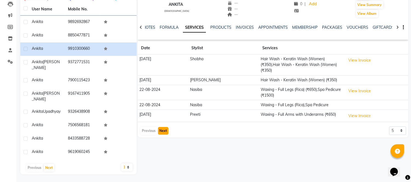
click at [165, 127] on button "Next" at bounding box center [163, 131] width 10 height 8
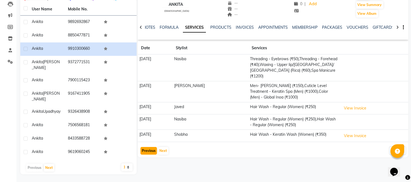
click at [146, 147] on button "Previous" at bounding box center [148, 151] width 16 height 8
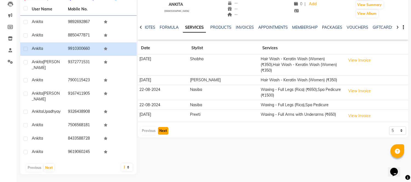
click at [163, 127] on button "Next" at bounding box center [163, 131] width 10 height 8
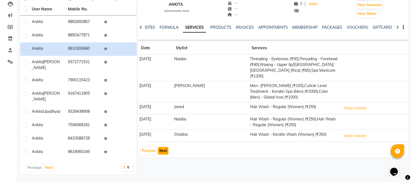
click at [163, 147] on button "Next" at bounding box center [163, 151] width 10 height 8
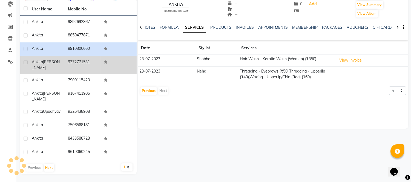
click at [68, 62] on td "9372771531" at bounding box center [83, 65] width 36 height 18
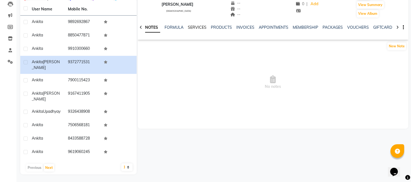
click at [191, 26] on link "SERVICES" at bounding box center [197, 27] width 19 height 5
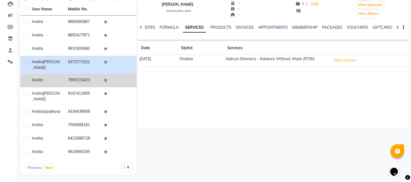
click at [60, 77] on div "Ankita" at bounding box center [47, 80] width 30 height 6
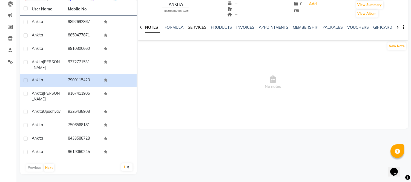
click at [200, 28] on link "SERVICES" at bounding box center [197, 27] width 19 height 5
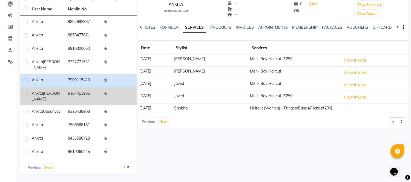
click at [107, 93] on td at bounding box center [118, 96] width 36 height 18
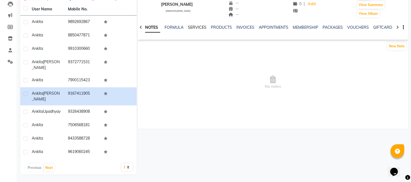
click at [195, 28] on link "SERVICES" at bounding box center [197, 27] width 19 height 5
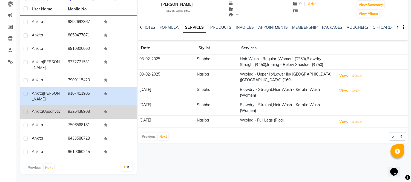
click at [74, 105] on td "9326438908" at bounding box center [83, 111] width 36 height 13
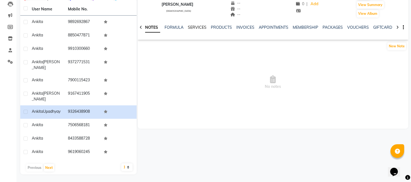
click at [200, 28] on link "SERVICES" at bounding box center [197, 27] width 19 height 5
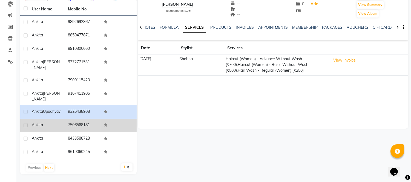
click at [81, 122] on td "7506568181" at bounding box center [83, 125] width 36 height 13
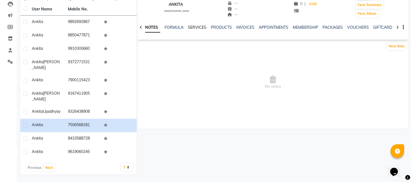
click at [192, 27] on link "SERVICES" at bounding box center [197, 27] width 19 height 5
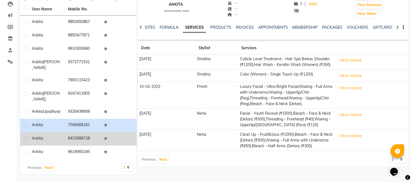
click at [70, 140] on td "8433588728" at bounding box center [83, 138] width 36 height 13
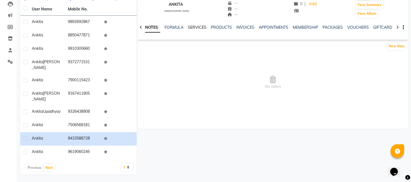
click at [198, 29] on link "SERVICES" at bounding box center [197, 27] width 19 height 5
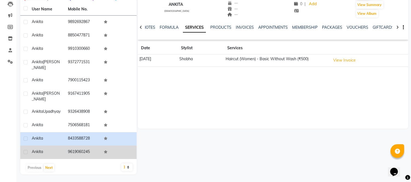
click at [60, 151] on div "Ankita" at bounding box center [47, 152] width 30 height 6
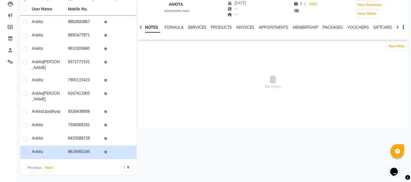
click at [201, 27] on link "SERVICES" at bounding box center [197, 27] width 19 height 5
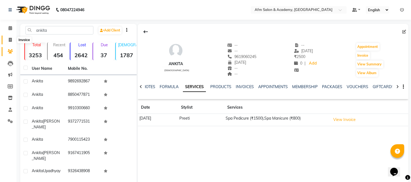
click at [6, 41] on span at bounding box center [10, 40] width 10 height 6
select select "service"
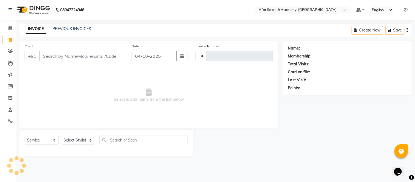
type input "1599"
select select "3437"
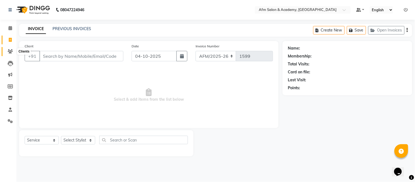
click at [11, 51] on icon at bounding box center [10, 51] width 5 height 4
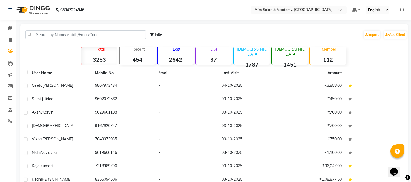
click at [259, 61] on strong "1787" at bounding box center [252, 64] width 36 height 7
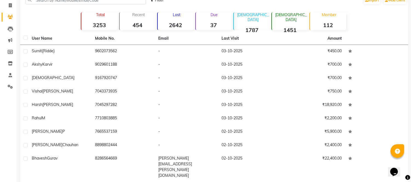
scroll to position [55, 0]
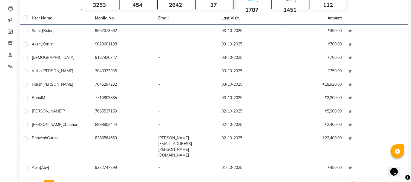
click at [49, 180] on button "Next" at bounding box center [49, 184] width 10 height 8
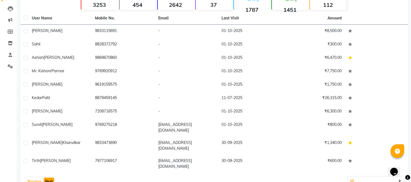
click at [49, 166] on div "User Name Mobile No. Email Last Visit Amount Mr. Kanaiya 9833115691 - 01-10-202…" at bounding box center [214, 100] width 388 height 176
click at [47, 178] on button "Next" at bounding box center [49, 182] width 10 height 8
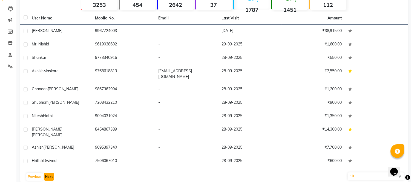
click at [50, 173] on button "Next" at bounding box center [49, 177] width 10 height 8
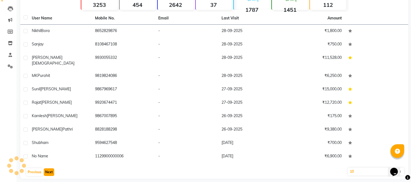
click at [50, 168] on button "Next" at bounding box center [49, 172] width 10 height 8
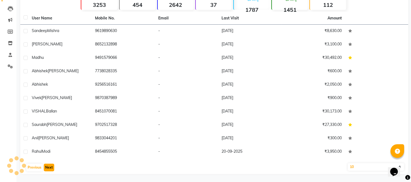
click at [50, 166] on button "Next" at bounding box center [49, 168] width 10 height 8
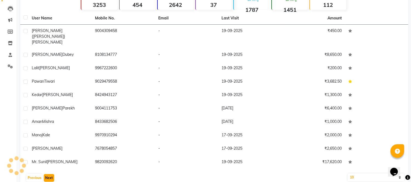
click at [50, 174] on button "Next" at bounding box center [49, 178] width 10 height 8
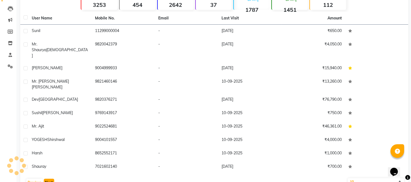
click at [50, 179] on button "Next" at bounding box center [49, 183] width 10 height 8
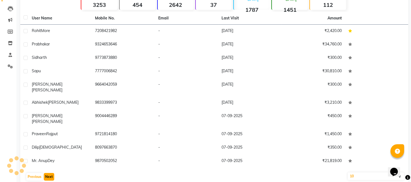
click at [50, 173] on button "Next" at bounding box center [49, 177] width 10 height 8
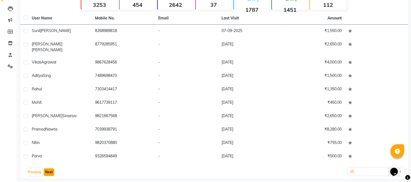
click at [50, 168] on button "Next" at bounding box center [49, 172] width 10 height 8
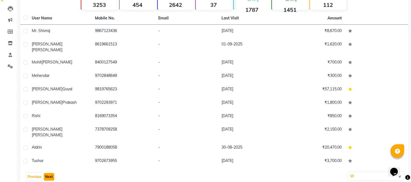
click at [50, 173] on button "Next" at bounding box center [49, 177] width 10 height 8
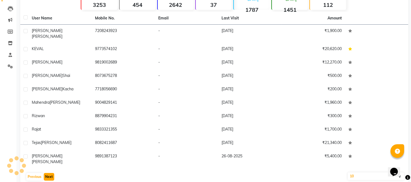
click at [50, 173] on button "Next" at bounding box center [49, 177] width 10 height 8
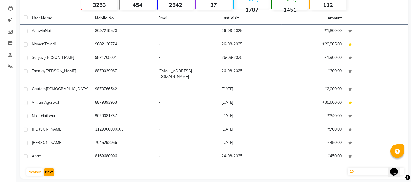
click at [50, 166] on div "User Name Mobile No. Email Last Visit Amount Ashwin Nair 8097219570 - 26-08-202…" at bounding box center [214, 95] width 388 height 167
click at [49, 172] on button "Next" at bounding box center [49, 172] width 10 height 8
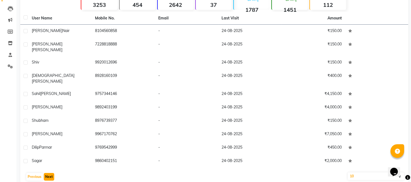
click at [48, 173] on button "Next" at bounding box center [49, 177] width 10 height 8
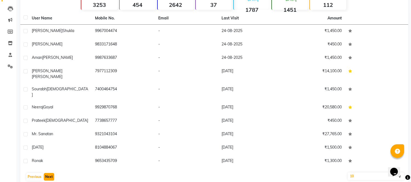
click at [48, 173] on button "Next" at bounding box center [49, 177] width 10 height 8
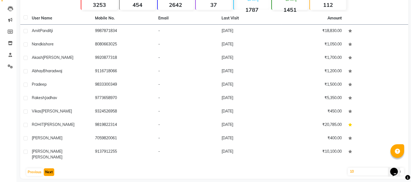
click at [48, 169] on button "Next" at bounding box center [49, 172] width 10 height 8
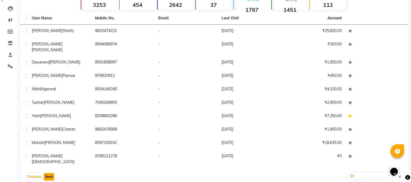
click at [48, 173] on button "Next" at bounding box center [49, 177] width 10 height 8
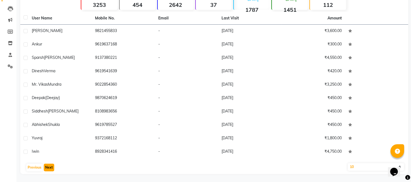
click at [48, 169] on button "Next" at bounding box center [49, 168] width 10 height 8
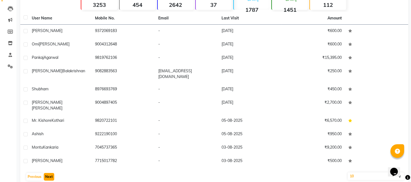
click at [48, 173] on button "Next" at bounding box center [49, 177] width 10 height 8
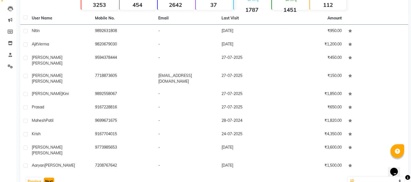
click at [48, 178] on button "Next" at bounding box center [49, 182] width 10 height 8
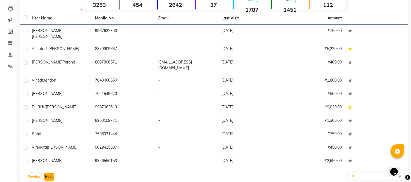
click at [48, 173] on button "Next" at bounding box center [49, 177] width 10 height 8
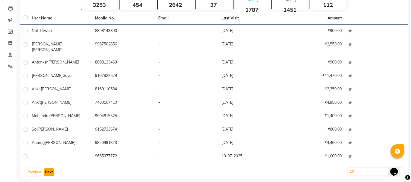
click at [48, 169] on button "Next" at bounding box center [49, 172] width 10 height 8
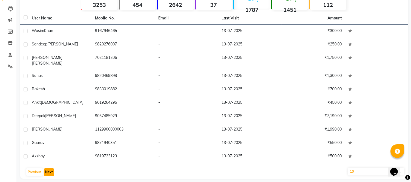
click at [48, 169] on button "Next" at bounding box center [49, 172] width 10 height 8
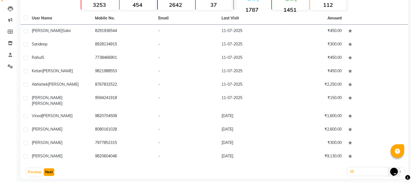
click at [48, 169] on button "Next" at bounding box center [49, 172] width 10 height 8
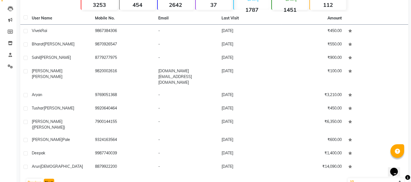
click at [48, 179] on button "Next" at bounding box center [49, 183] width 10 height 8
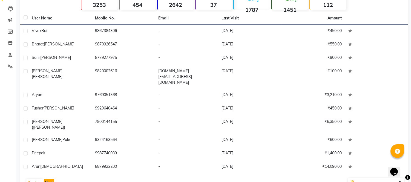
click at [46, 179] on button "Next" at bounding box center [49, 183] width 10 height 8
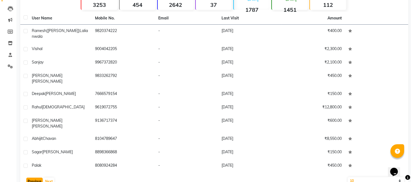
click at [36, 178] on button "Previous" at bounding box center [34, 182] width 16 height 8
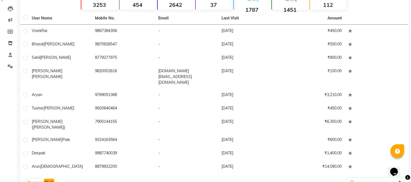
click at [48, 179] on button "Next" at bounding box center [49, 183] width 10 height 8
